Goal: Task Accomplishment & Management: Manage account settings

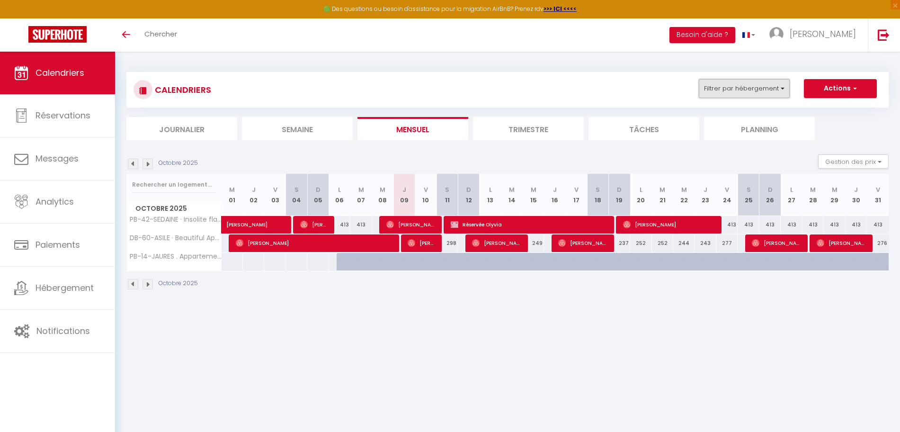
click at [731, 95] on button "Filtrer par hébergement" at bounding box center [744, 88] width 91 height 19
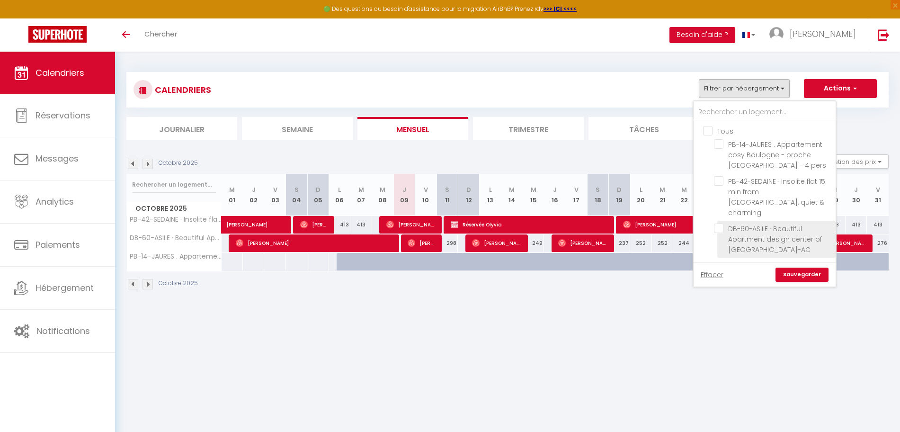
click at [756, 223] on input "DB-60-ASILE · Beautiful Apartment design center of [GEOGRAPHIC_DATA]-AC" at bounding box center [773, 227] width 118 height 9
checkbox input "true"
checkbox input "false"
click at [795, 267] on link "Sauvegarder" at bounding box center [801, 274] width 53 height 14
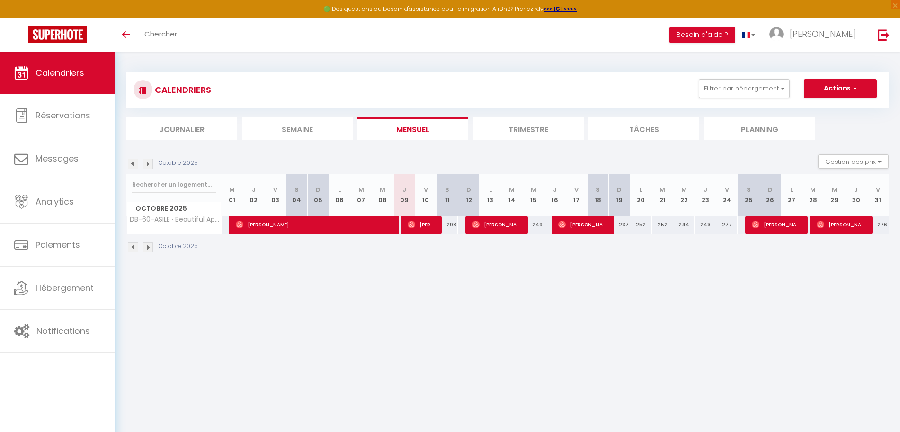
click at [447, 224] on div "298" at bounding box center [446, 225] width 21 height 18
type input "298"
type input "[PERSON_NAME] 11 Octobre 2025"
type input "Dim 12 Octobre 2025"
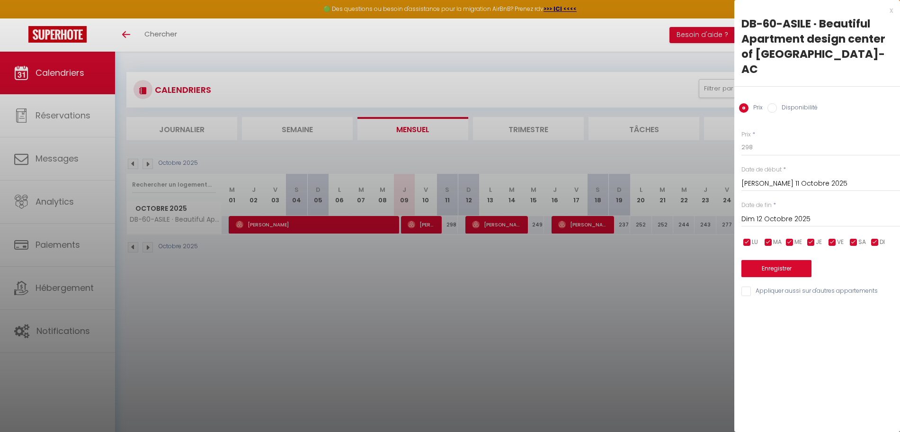
click at [759, 177] on input "[PERSON_NAME] 11 Octobre 2025" at bounding box center [820, 183] width 159 height 12
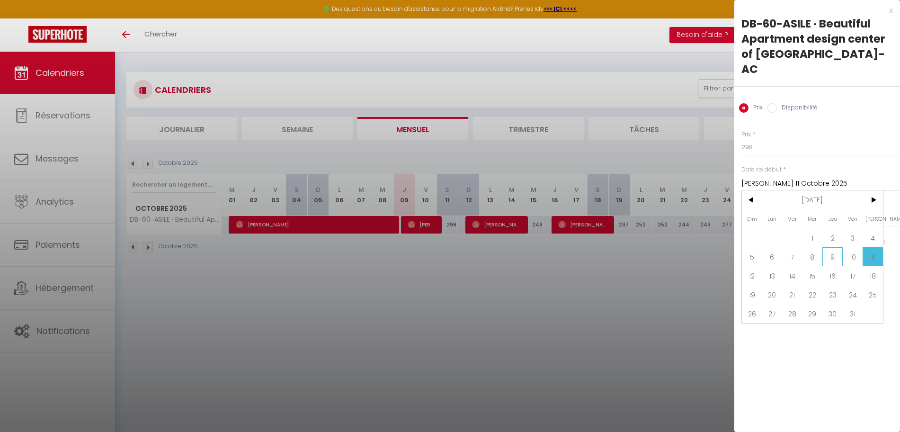
click at [832, 247] on span "9" at bounding box center [832, 256] width 20 height 19
type input "Jeu 09 Octobre 2025"
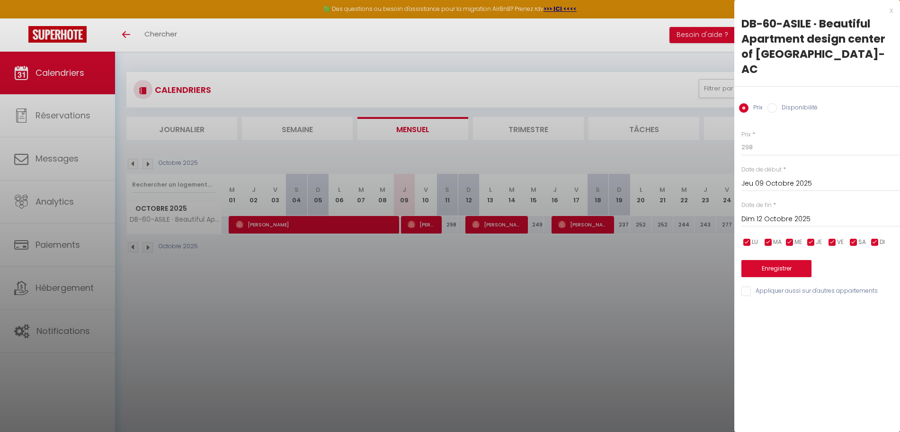
click at [804, 213] on input "Dim 12 Octobre 2025" at bounding box center [820, 219] width 159 height 12
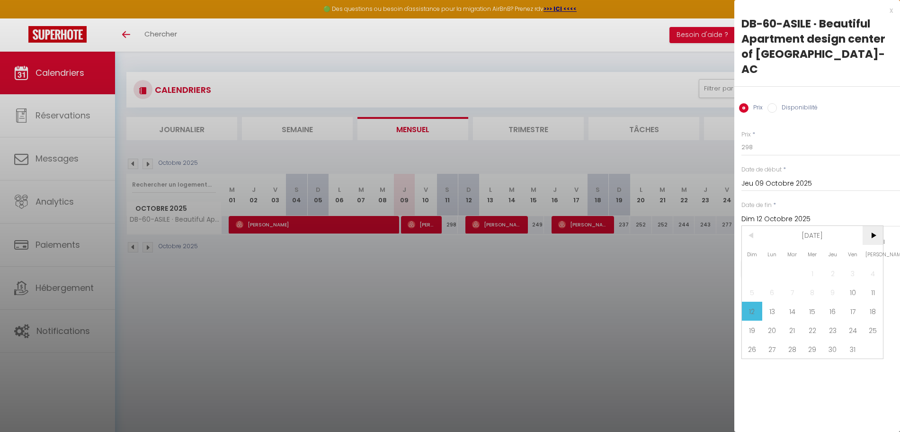
click at [876, 226] on span ">" at bounding box center [872, 235] width 20 height 19
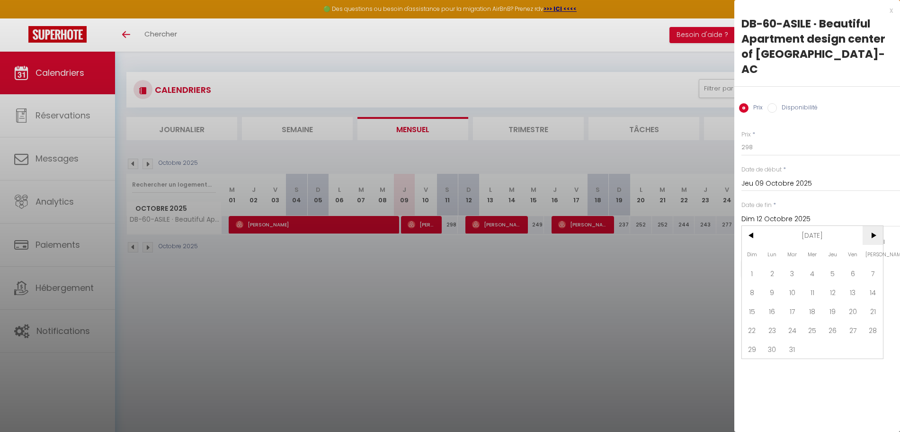
click at [876, 226] on span ">" at bounding box center [872, 235] width 20 height 19
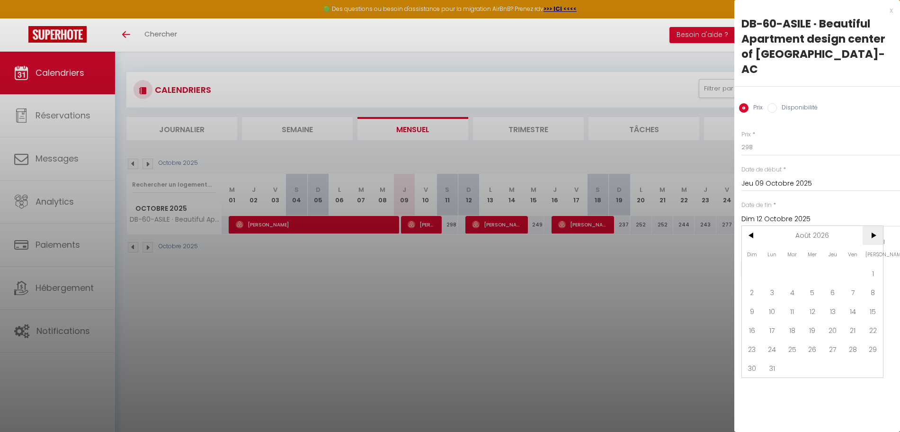
click at [876, 226] on span ">" at bounding box center [872, 235] width 20 height 19
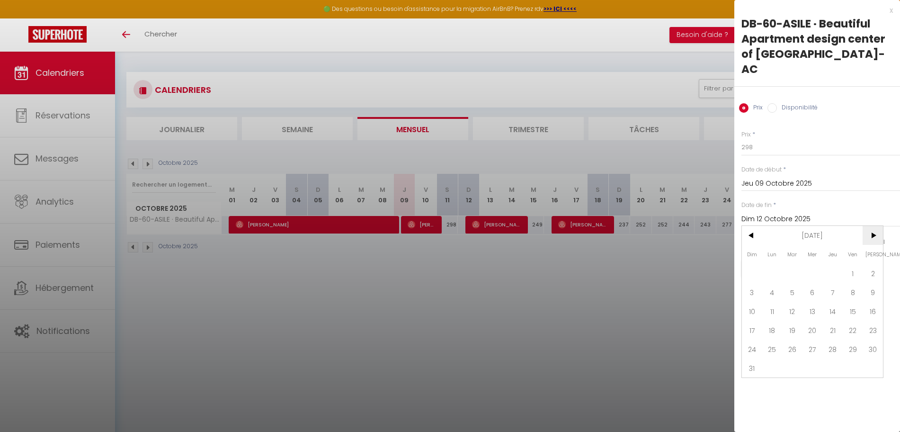
click at [876, 226] on span ">" at bounding box center [872, 235] width 20 height 19
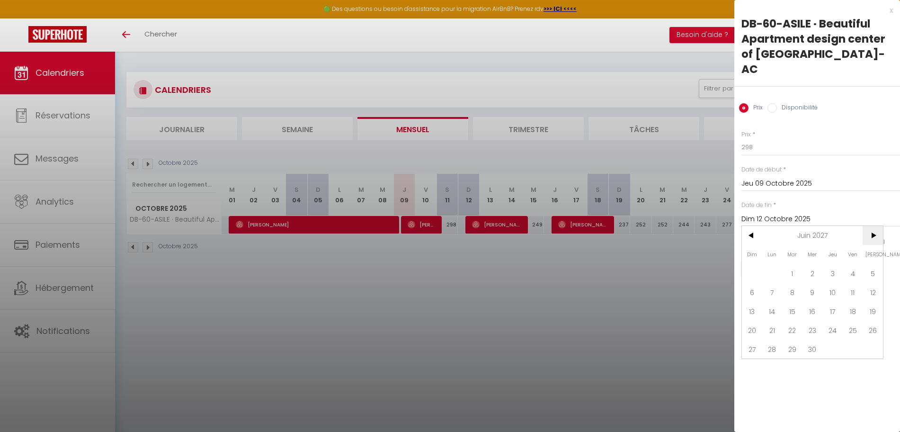
click at [876, 226] on span ">" at bounding box center [872, 235] width 20 height 19
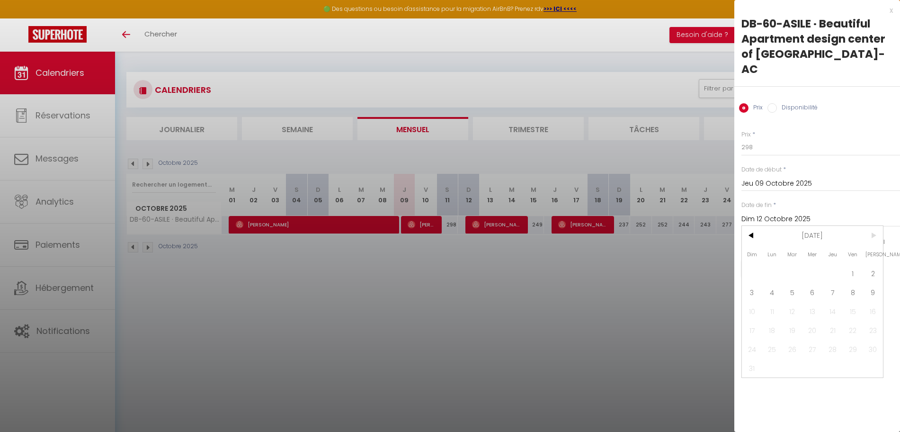
click at [876, 226] on span ">" at bounding box center [872, 235] width 20 height 19
click at [870, 283] on span "9" at bounding box center [872, 292] width 20 height 19
type input "[PERSON_NAME] 09 Octobre 2027"
click at [780, 260] on button "Enregistrer" at bounding box center [776, 268] width 70 height 17
